Goal: Navigation & Orientation: Understand site structure

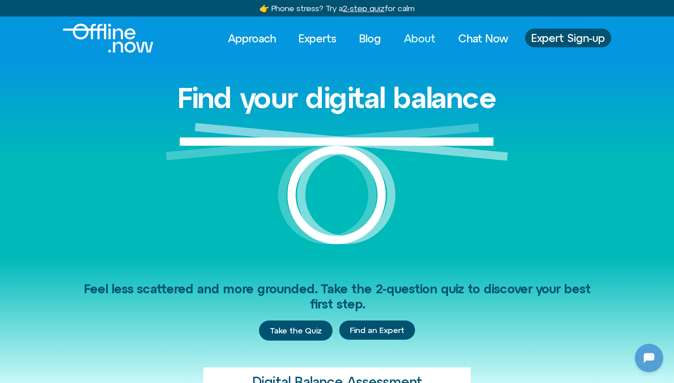
click at [427, 40] on link "About" at bounding box center [420, 39] width 48 height 20
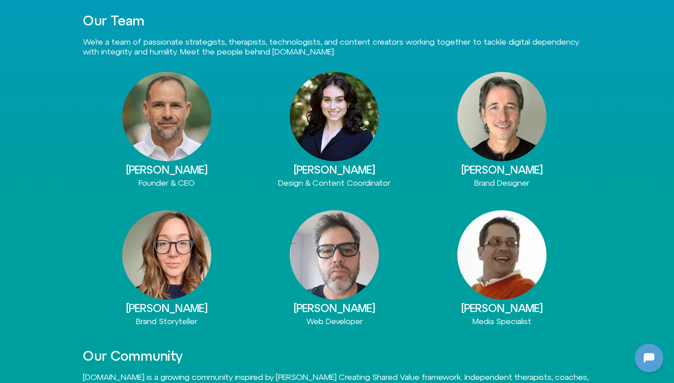
scroll to position [937, 0]
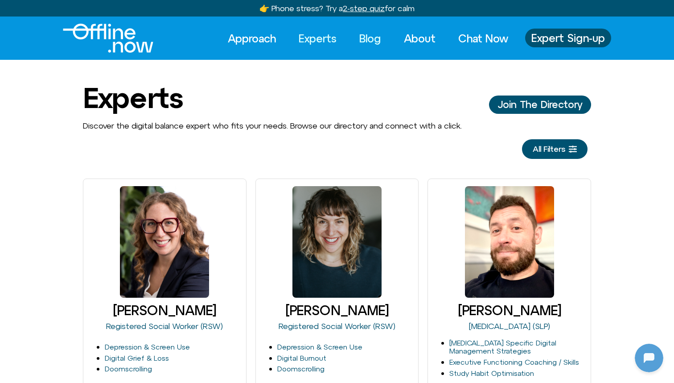
click at [353, 40] on link "Blog" at bounding box center [370, 39] width 38 height 20
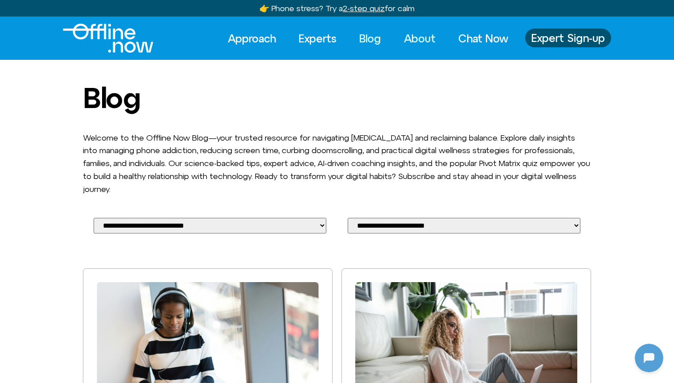
click at [406, 41] on link "About" at bounding box center [420, 39] width 48 height 20
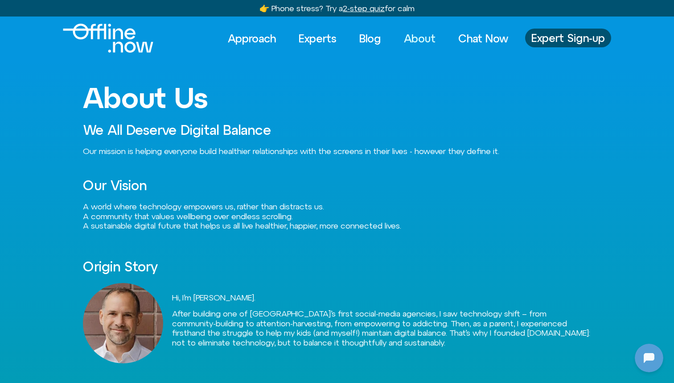
click at [603, 182] on div "About Us We All Deserve Digital Balance Our mission is helping everyone build h…" at bounding box center [337, 315] width 674 height 511
